Goal: Task Accomplishment & Management: Manage account settings

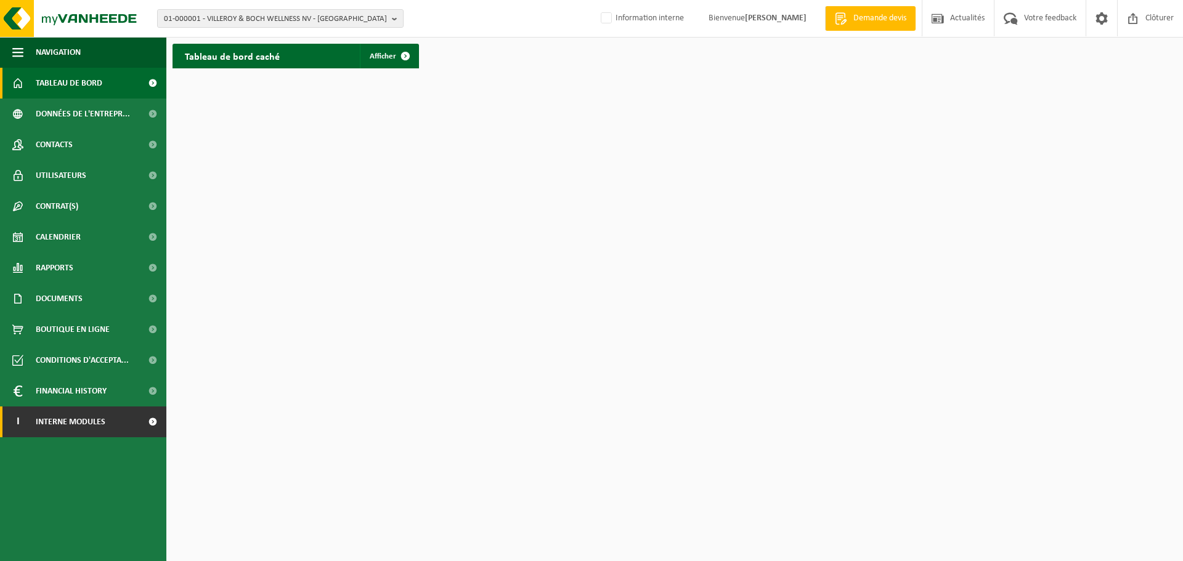
click at [154, 423] on span at bounding box center [153, 422] width 28 height 31
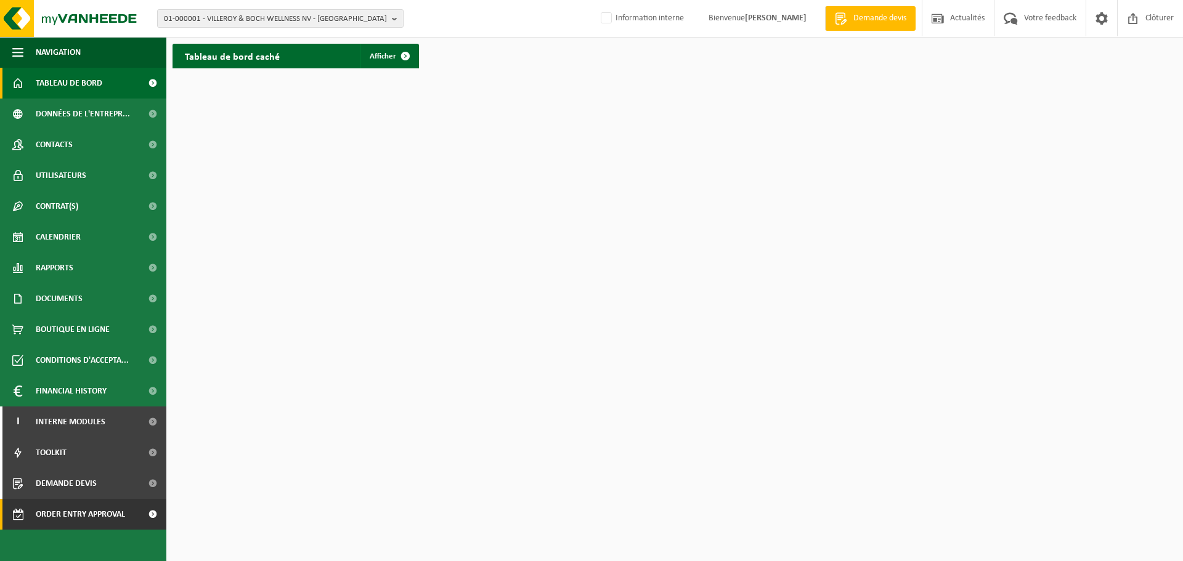
click at [153, 516] on span at bounding box center [153, 514] width 28 height 31
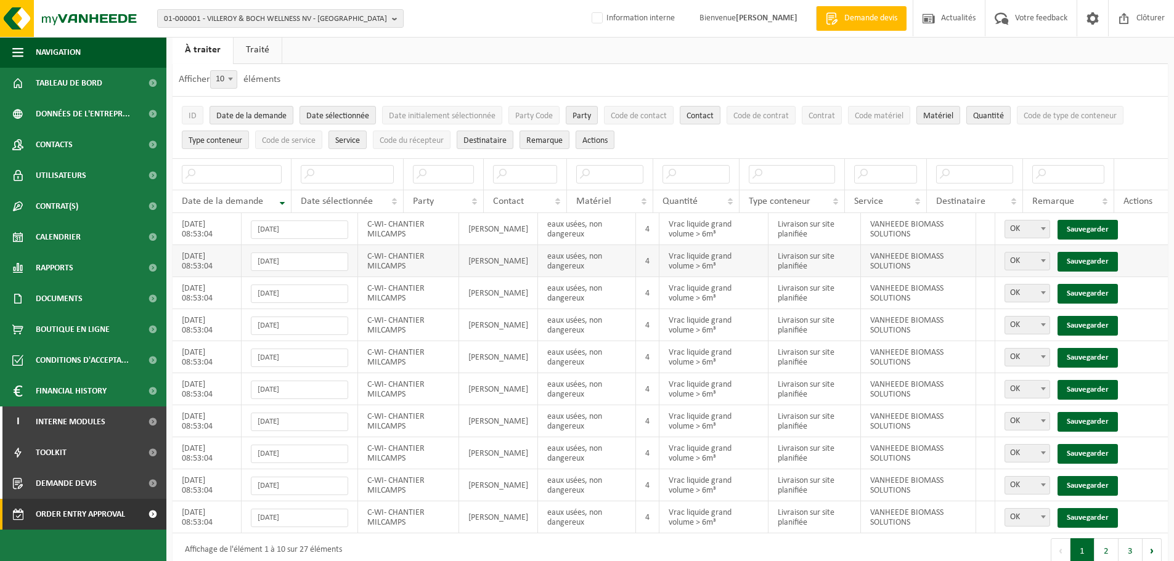
scroll to position [51, 0]
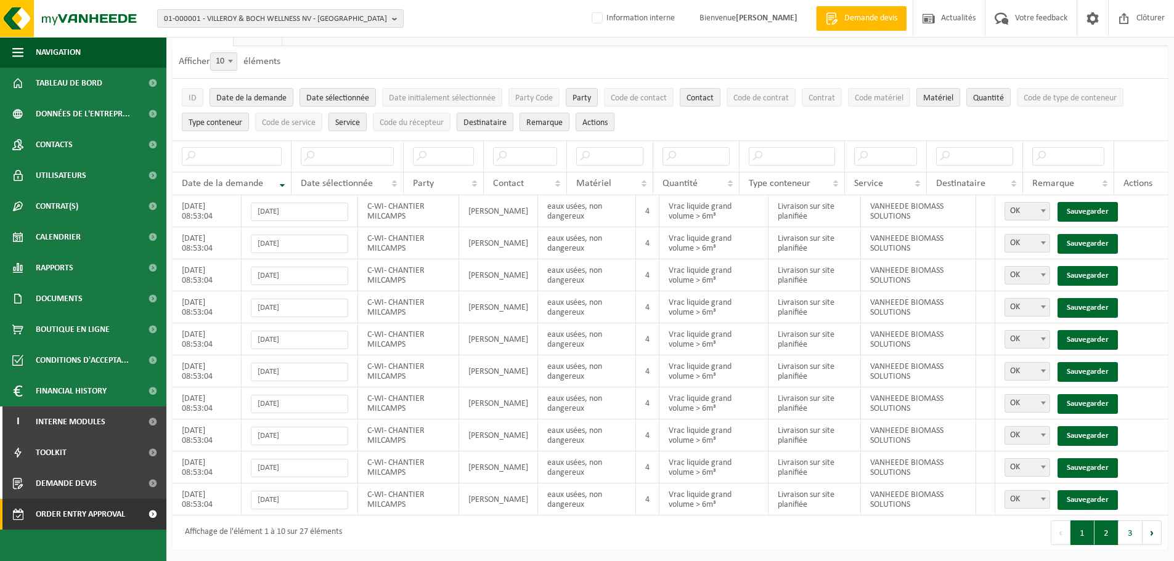
click at [1106, 536] on button "2" at bounding box center [1106, 533] width 24 height 25
click at [1125, 530] on button "3" at bounding box center [1130, 533] width 24 height 25
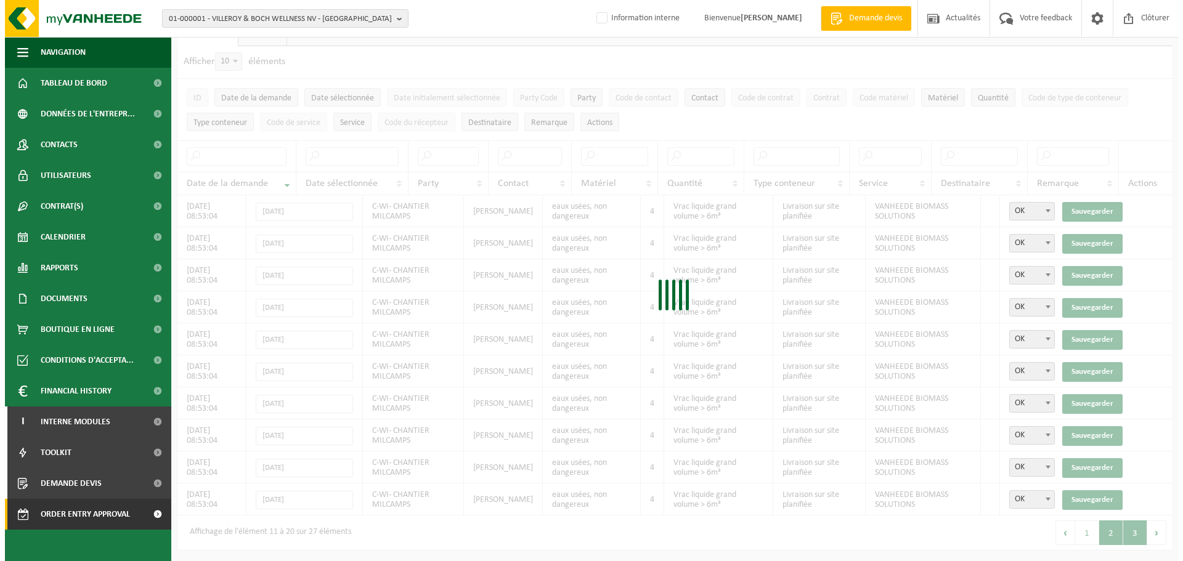
scroll to position [0, 0]
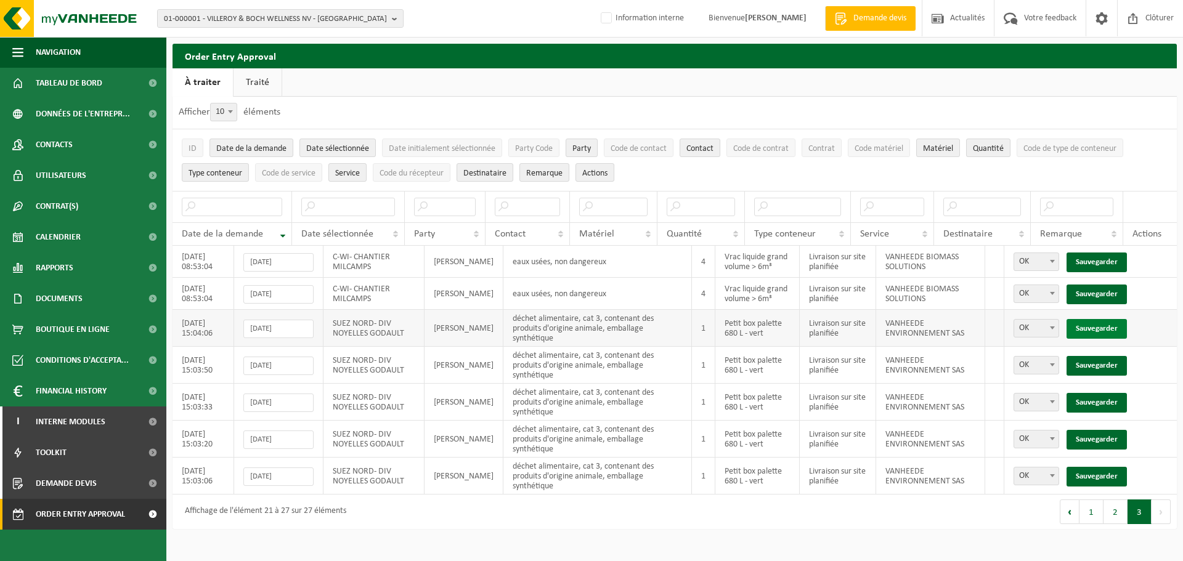
click at [1114, 325] on link "Sauvegarder" at bounding box center [1097, 329] width 60 height 20
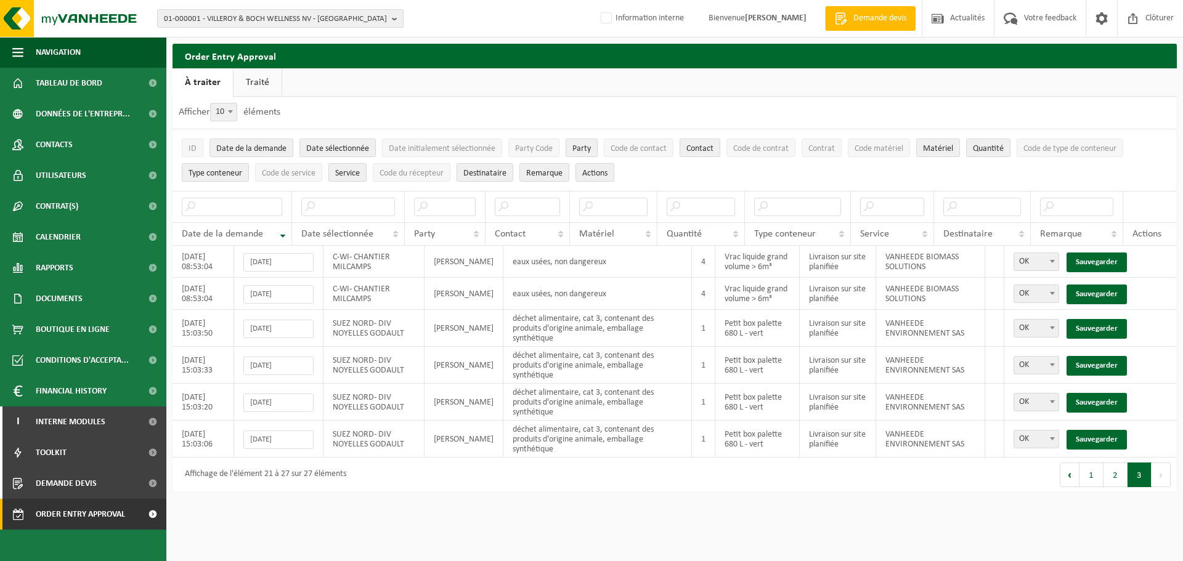
click at [1114, 325] on link "Sauvegarder" at bounding box center [1097, 329] width 60 height 20
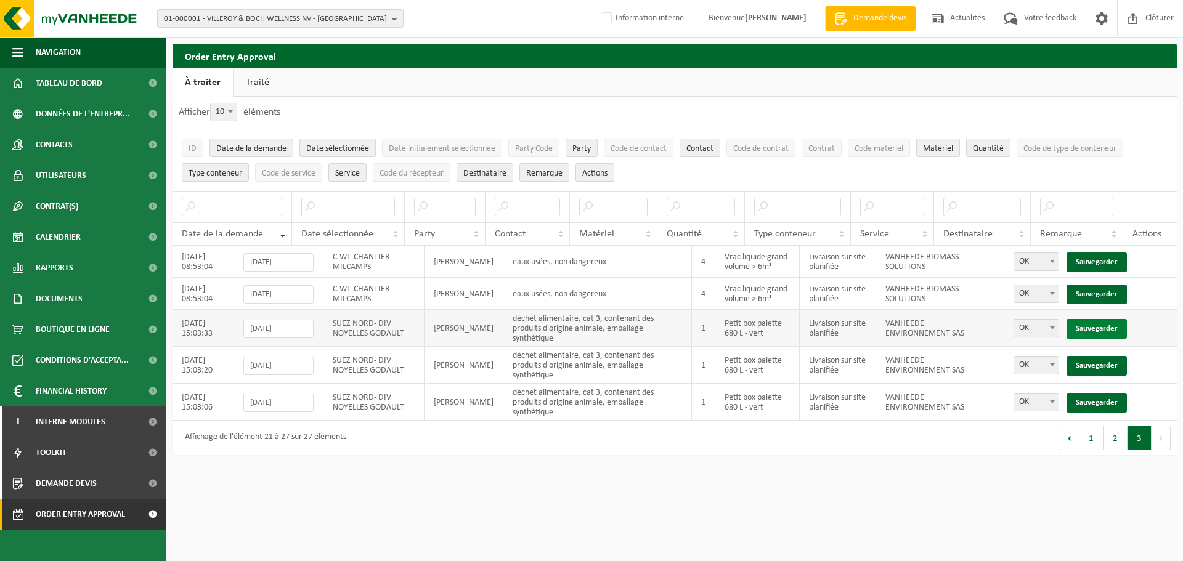
click at [1109, 324] on link "Sauvegarder" at bounding box center [1097, 329] width 60 height 20
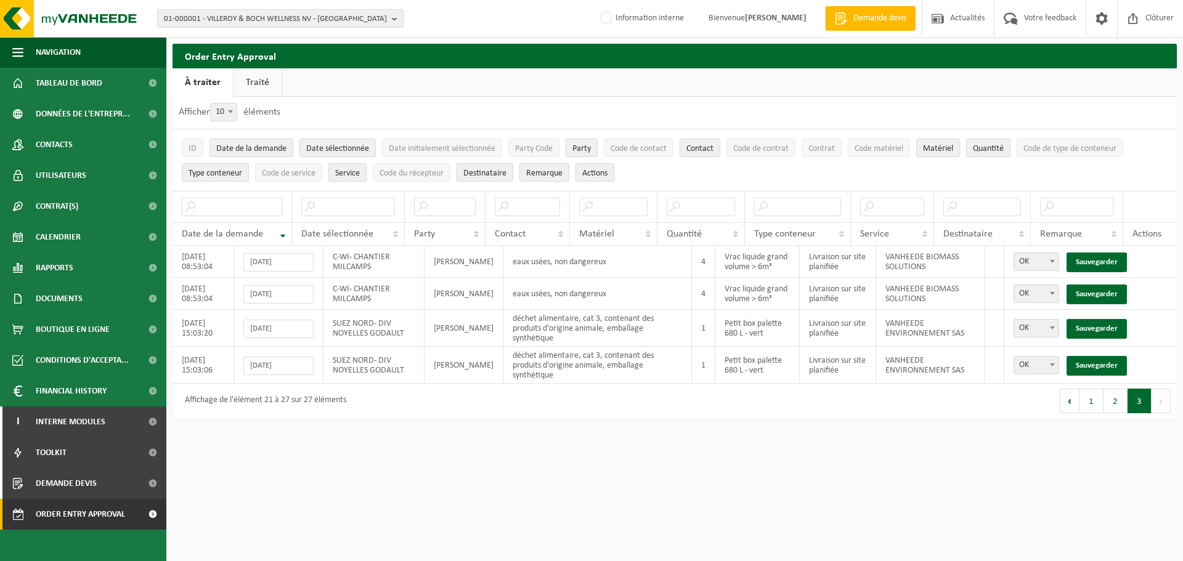
click at [1109, 324] on link "Sauvegarder" at bounding box center [1097, 329] width 60 height 20
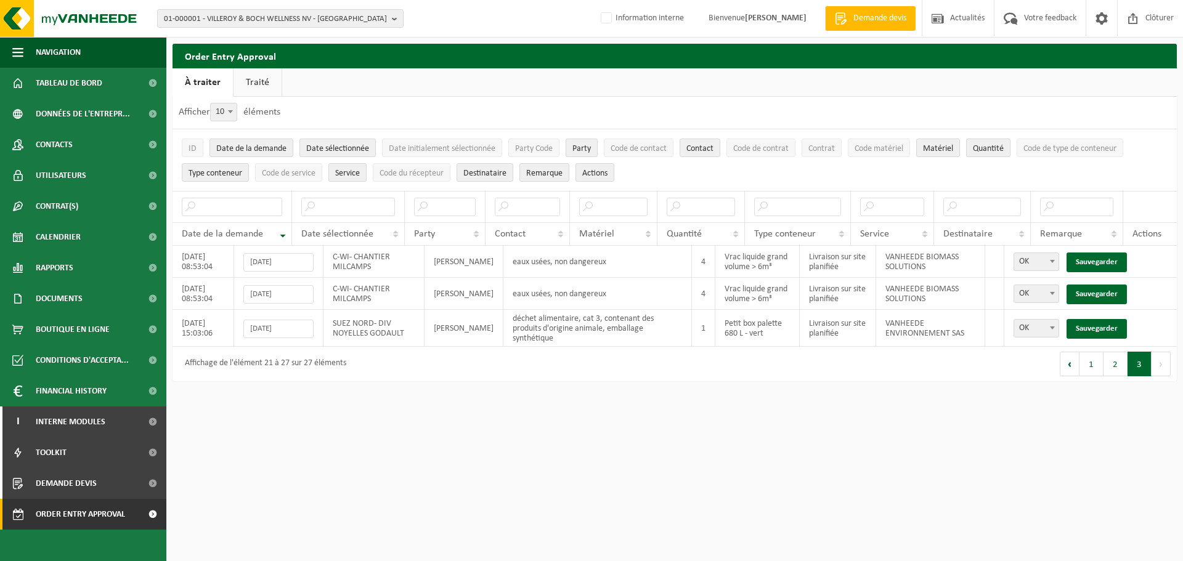
click at [1109, 324] on link "Sauvegarder" at bounding box center [1097, 329] width 60 height 20
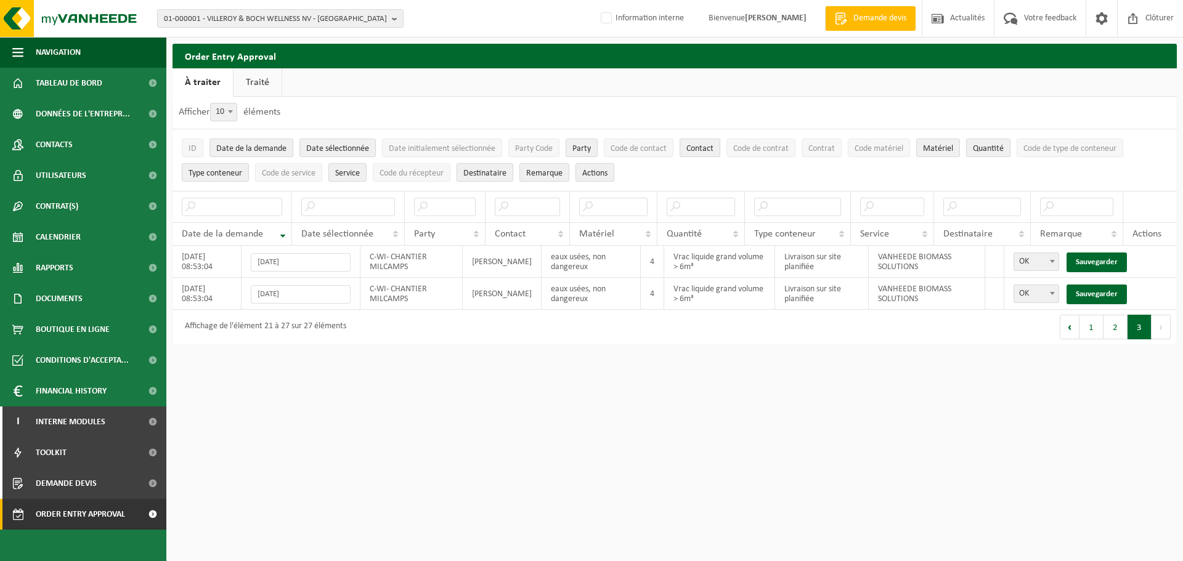
click at [1143, 324] on button "3" at bounding box center [1140, 327] width 24 height 25
